Goal: Navigation & Orientation: Find specific page/section

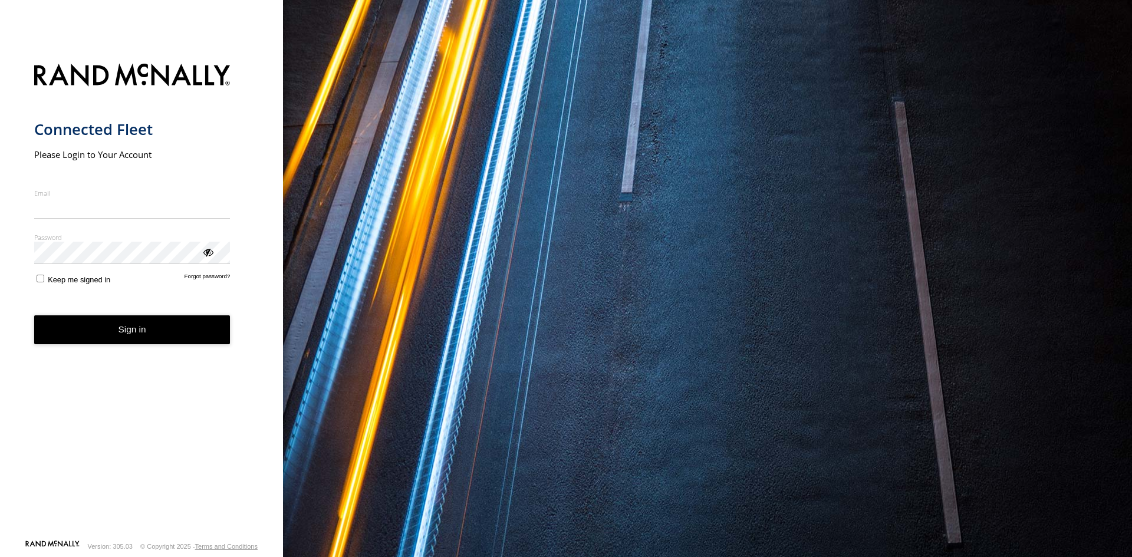
type input "**********"
click at [142, 340] on button "Sign in" at bounding box center [132, 329] width 196 height 29
